Goal: Task Accomplishment & Management: Complete application form

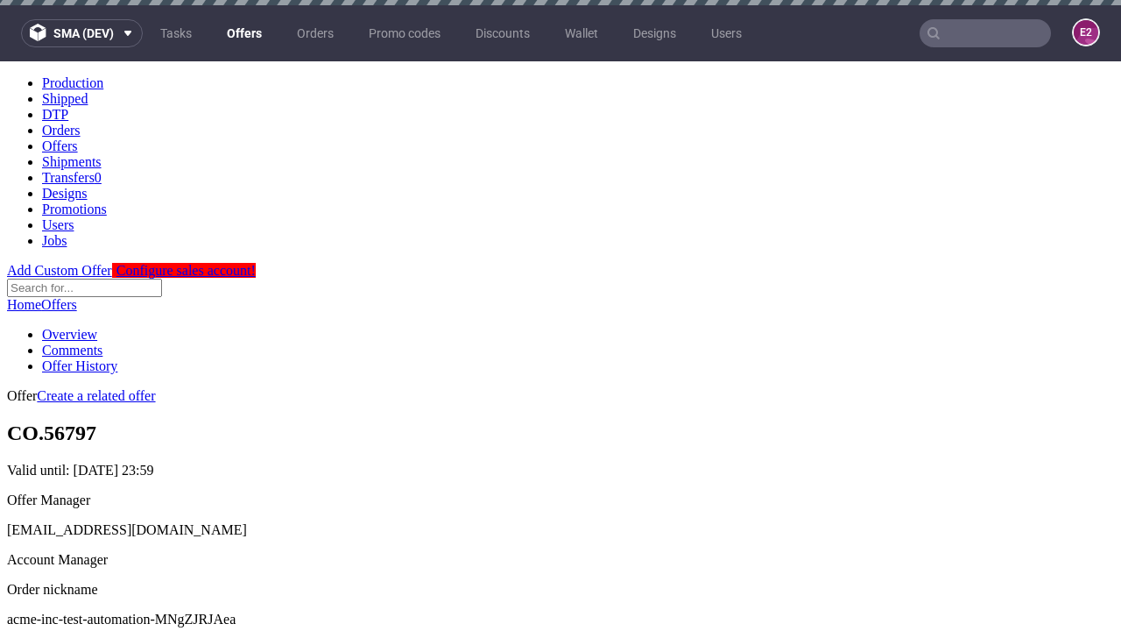
scroll to position [5, 0]
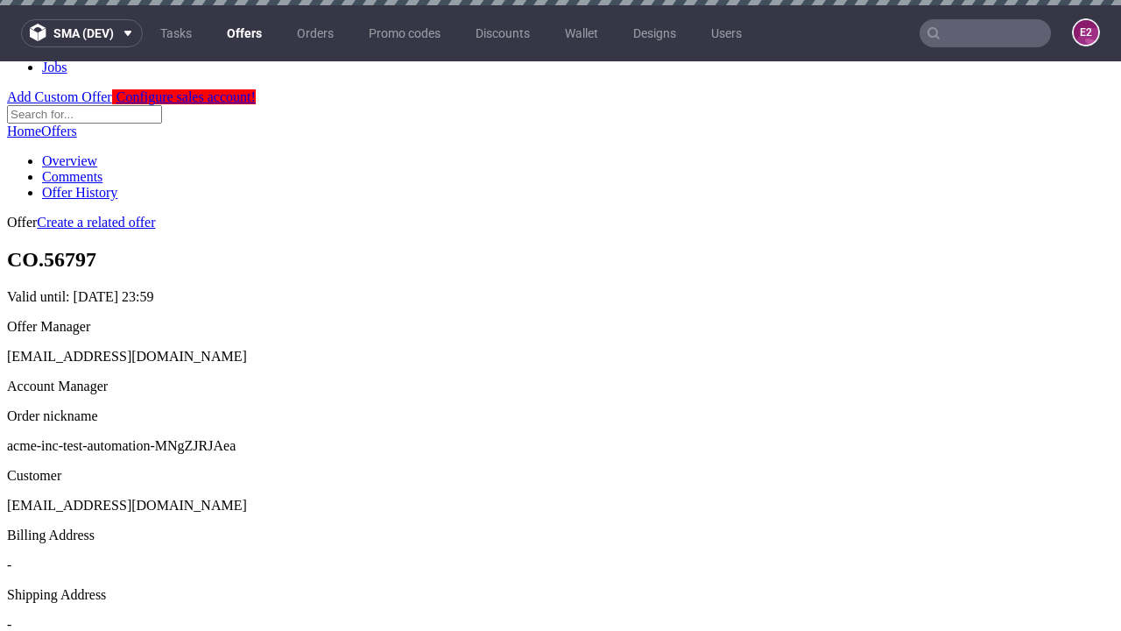
scroll to position [5, 0]
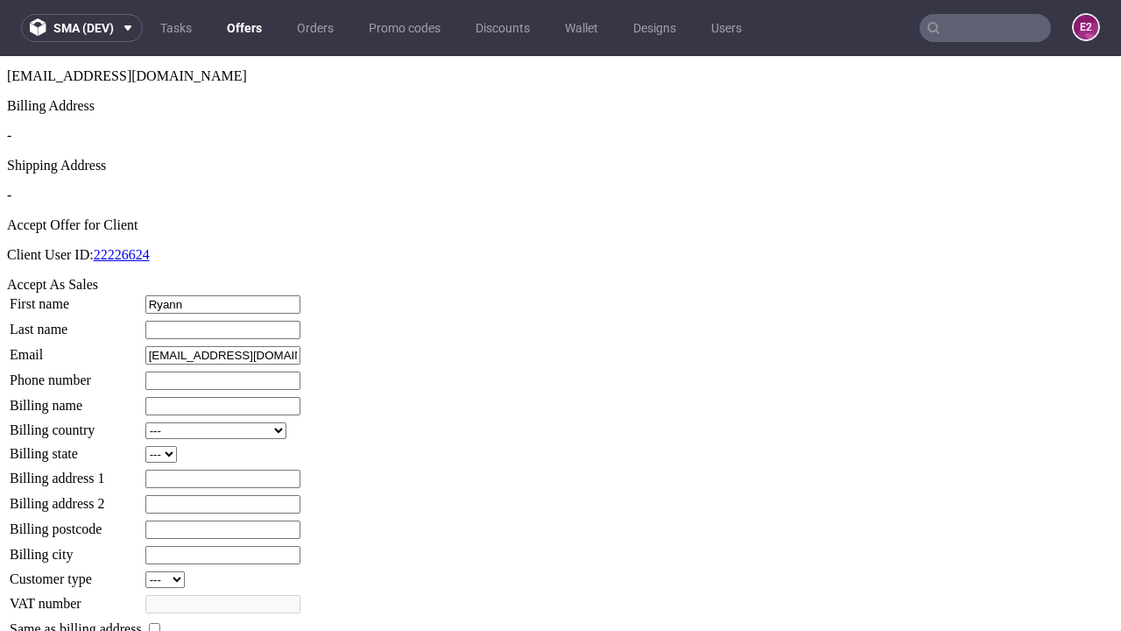
type input "Ryann"
type input "[PERSON_NAME]"
type input "1509813888"
type input "Jadon_Kuvalis42"
select select "13"
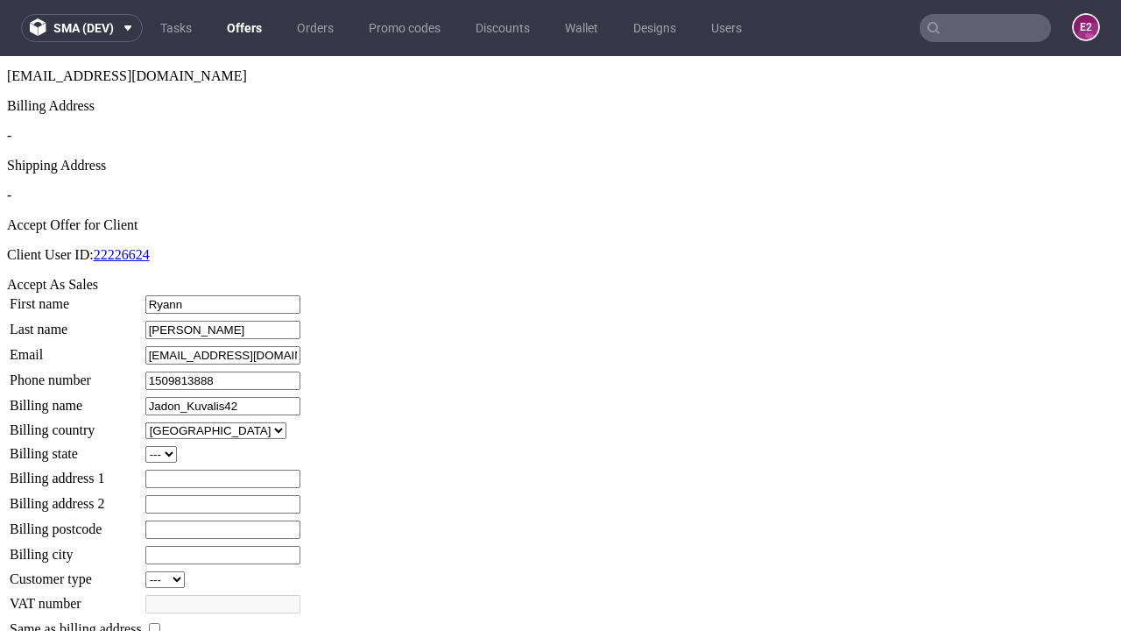
type input "Jadon_Kuvalis42"
type input "794 [PERSON_NAME] Rise"
select select "132"
type input "794 [PERSON_NAME] Rise"
type input "KN6 9AC"
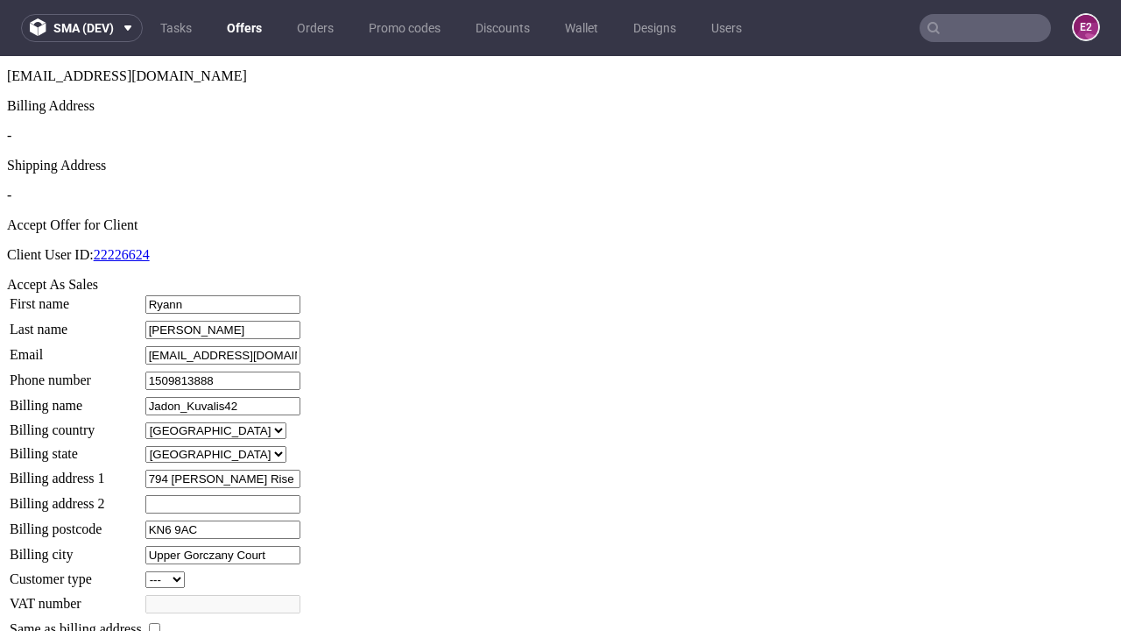
type input "Upper Gorczany Court"
click at [160, 623] on input "checkbox" at bounding box center [154, 628] width 11 height 11
checkbox input "true"
type input "Jadon_Kuvalis42"
select select "13"
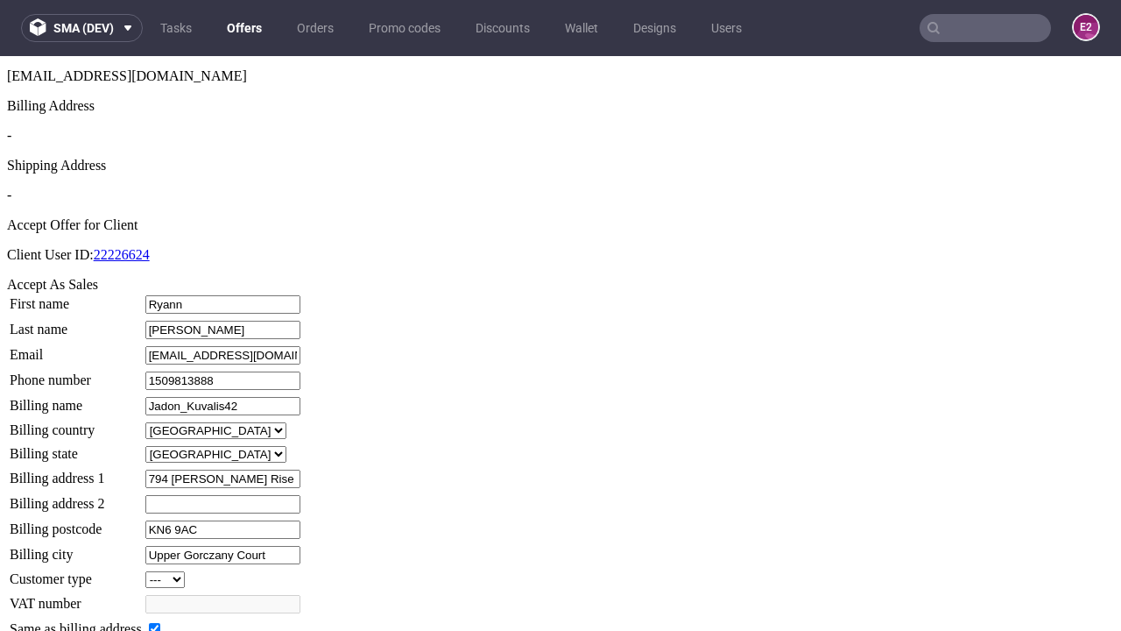
type input "794 [PERSON_NAME] Rise"
type input "KN6 9AC"
type input "Upper Gorczany Court"
